Goal: Use online tool/utility: Utilize a website feature to perform a specific function

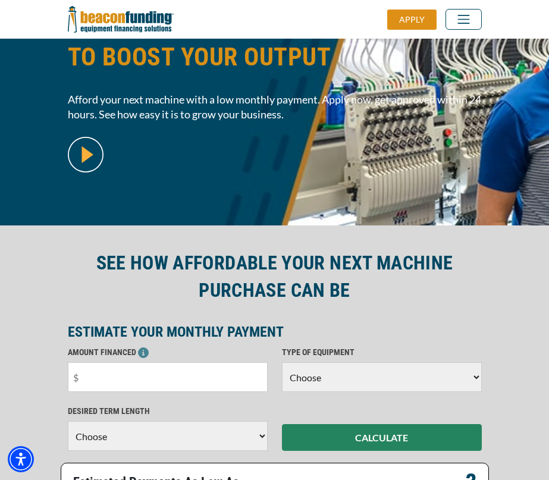
scroll to position [178, 0]
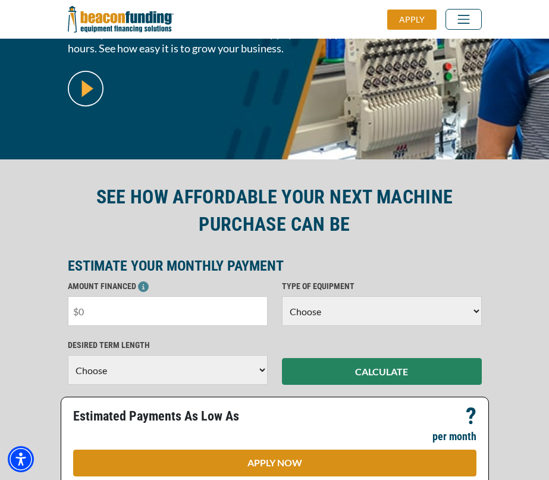
click at [136, 310] on input "text" at bounding box center [168, 311] width 200 height 30
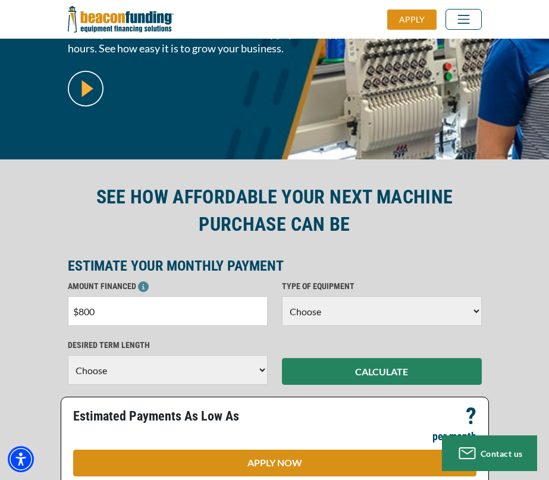
type input "$8,000"
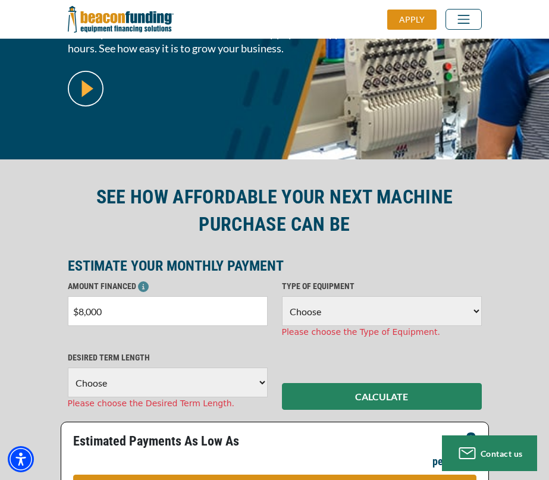
click at [375, 318] on select "Choose Backhoe Boom/Bucket Truck Chipper Commercial Mower Crane DTG/DTF Printin…" at bounding box center [382, 311] width 200 height 30
select select "1"
click at [282, 296] on select "Choose Backhoe Boom/Bucket Truck Chipper Commercial Mower Crane DTG/DTF Printin…" at bounding box center [382, 311] width 200 height 30
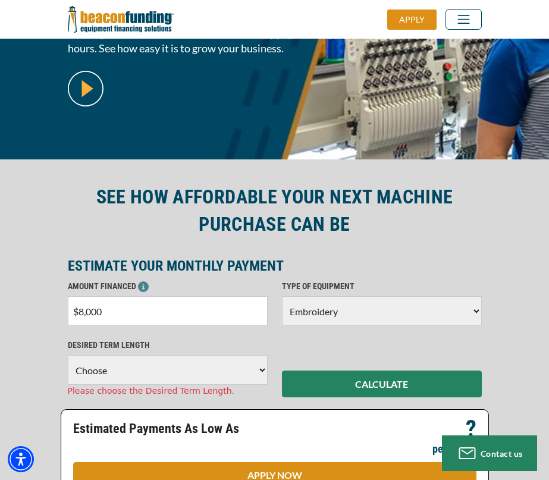
click at [165, 366] on select "Choose 36 Months 48 Months 60 Months" at bounding box center [168, 370] width 200 height 30
select select "60"
click at [68, 355] on select "Choose 36 Months 48 Months 60 Months" at bounding box center [168, 370] width 200 height 30
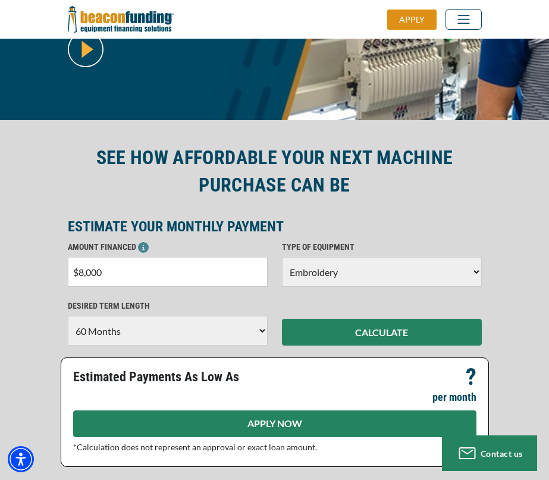
scroll to position [238, 0]
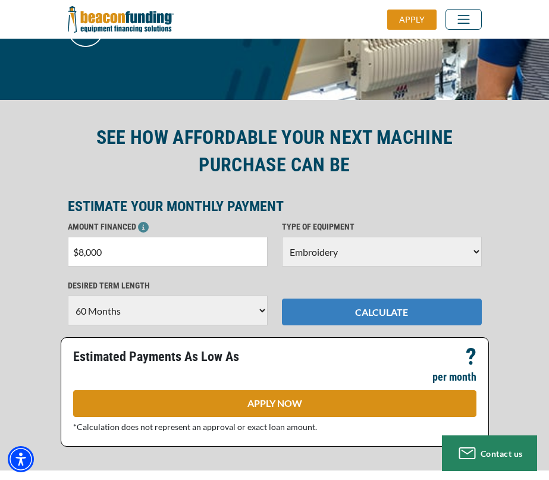
click at [356, 315] on button "CALCULATE" at bounding box center [382, 312] width 200 height 27
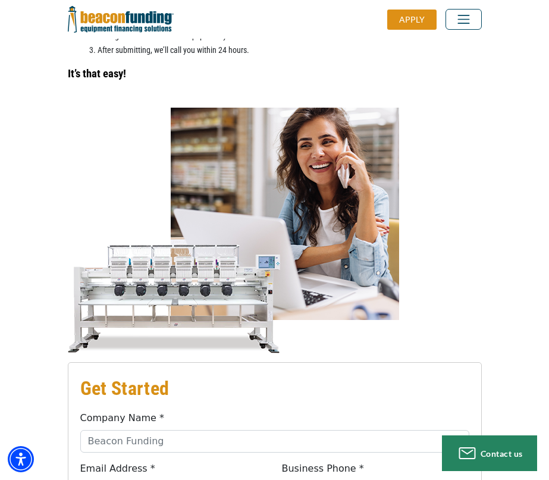
scroll to position [1011, 0]
